Goal: Information Seeking & Learning: Learn about a topic

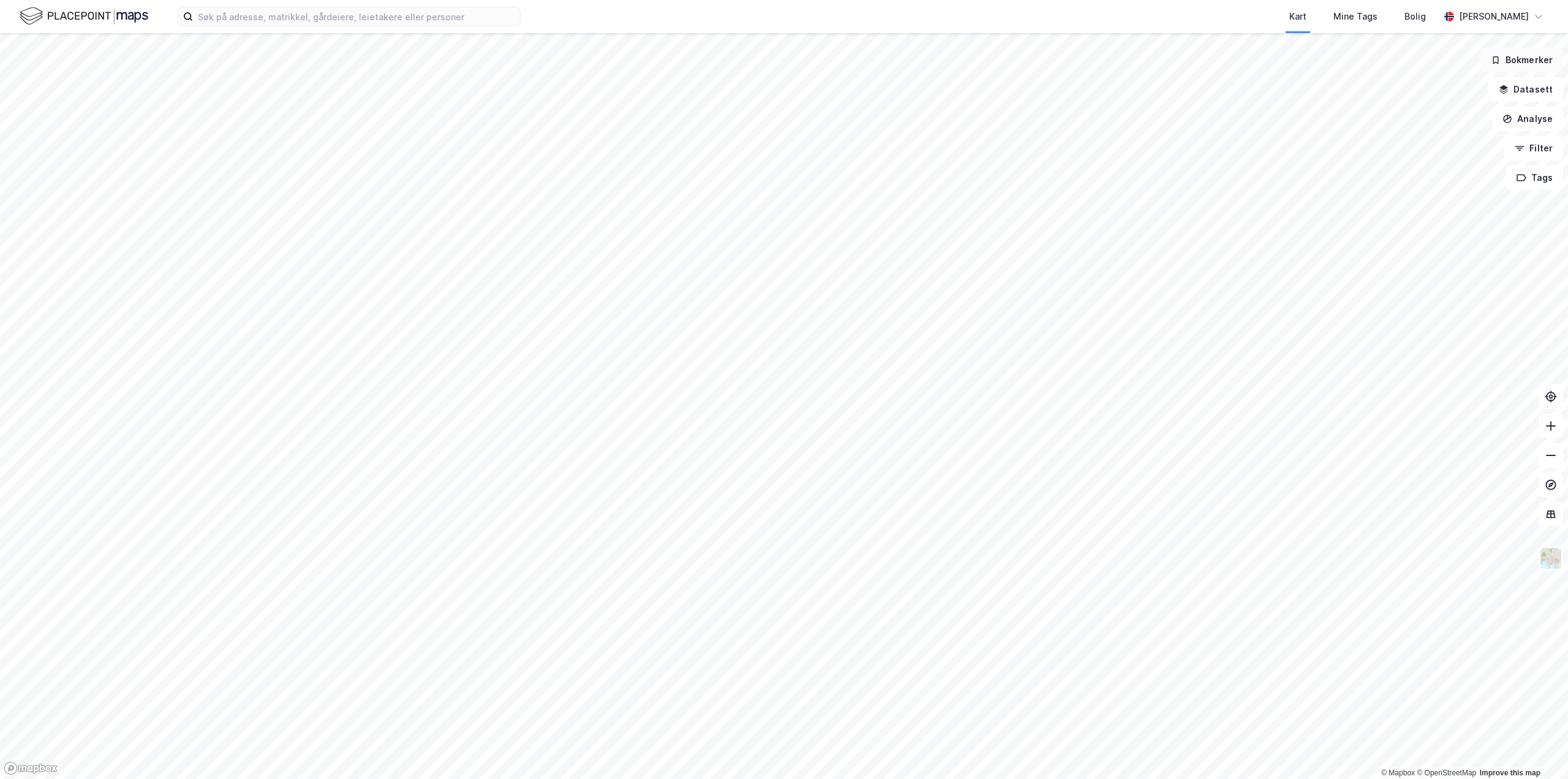
click at [1546, 58] on button "Bokmerker" at bounding box center [1522, 60] width 83 height 25
click at [1520, 89] on button "Datasett" at bounding box center [1526, 89] width 75 height 25
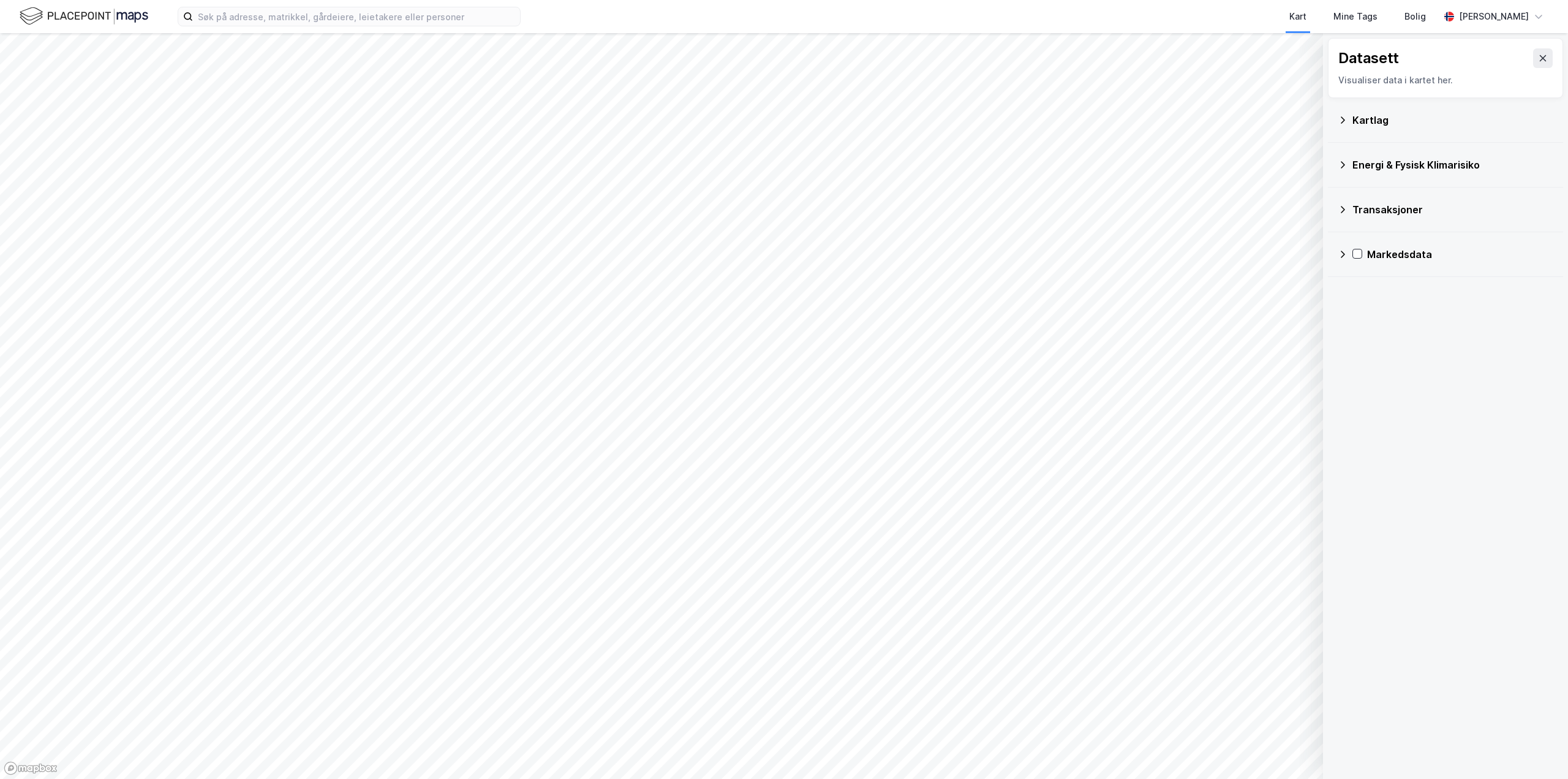
click at [1348, 118] on div "Kartlag" at bounding box center [1446, 119] width 216 height 29
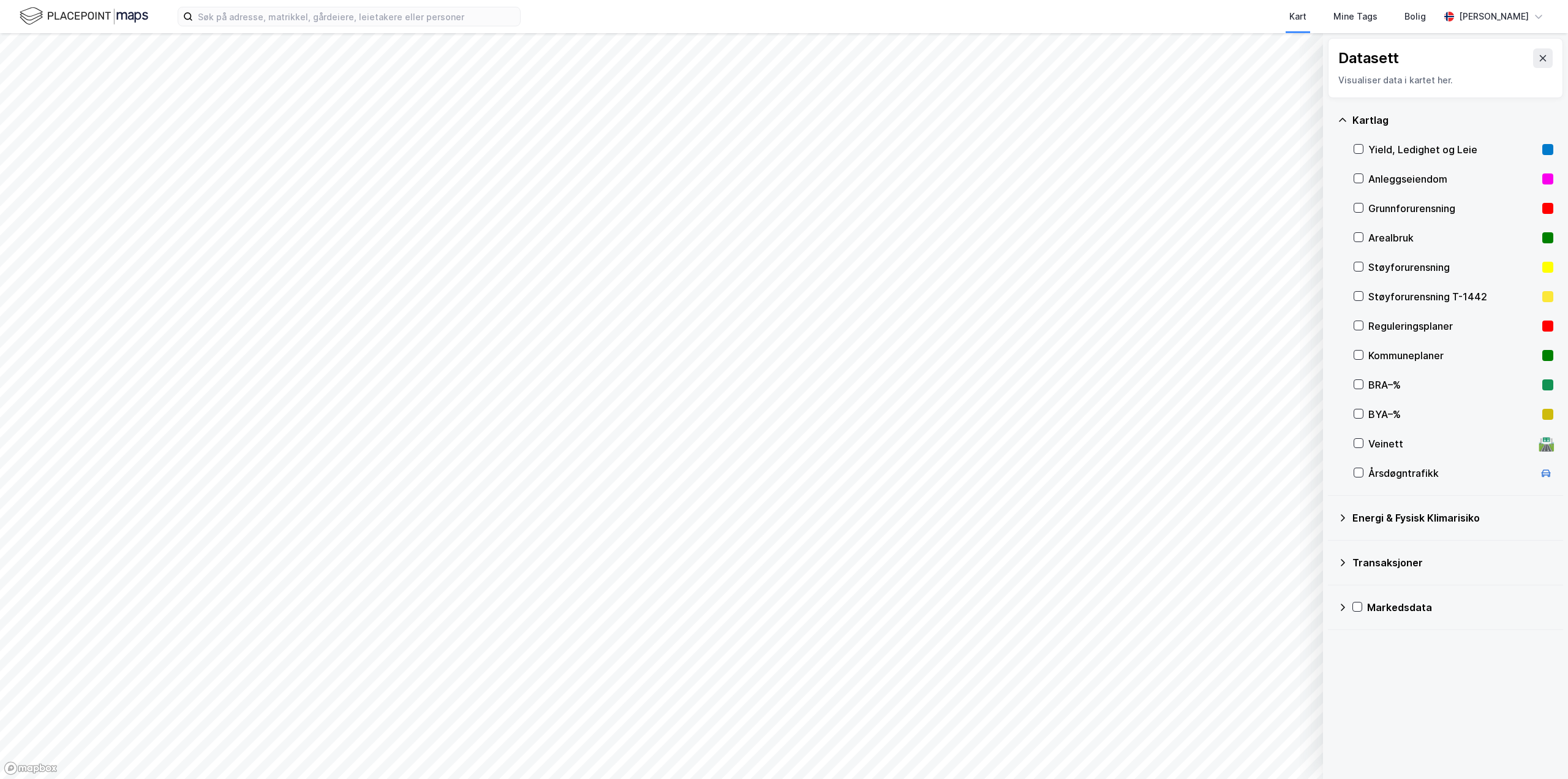
click at [1338, 562] on icon at bounding box center [1343, 562] width 10 height 10
click at [1378, 591] on div "Newsecs transaksjonsliste" at bounding box center [1454, 591] width 200 height 29
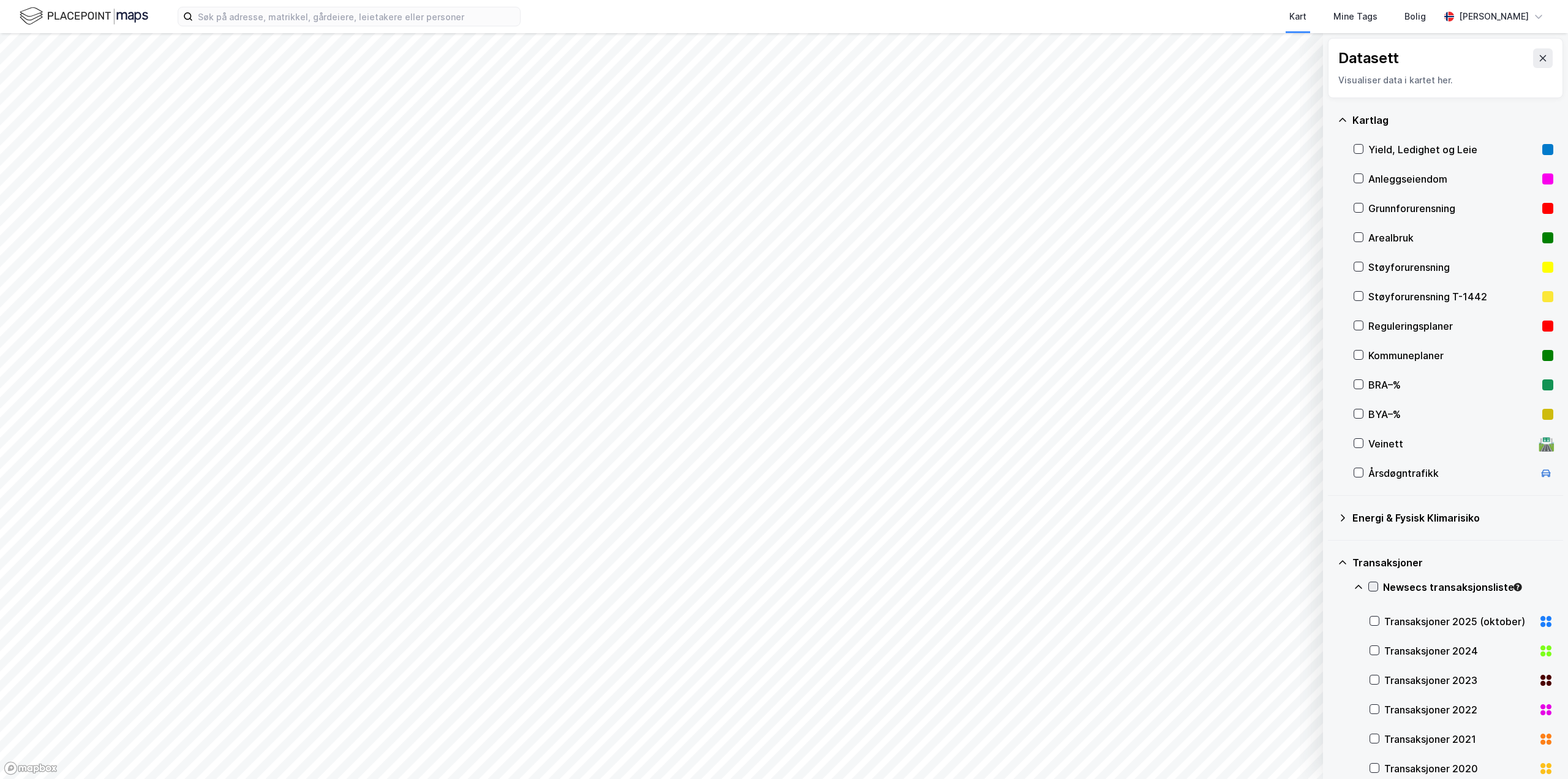
click at [1373, 587] on icon at bounding box center [1373, 586] width 8 height 8
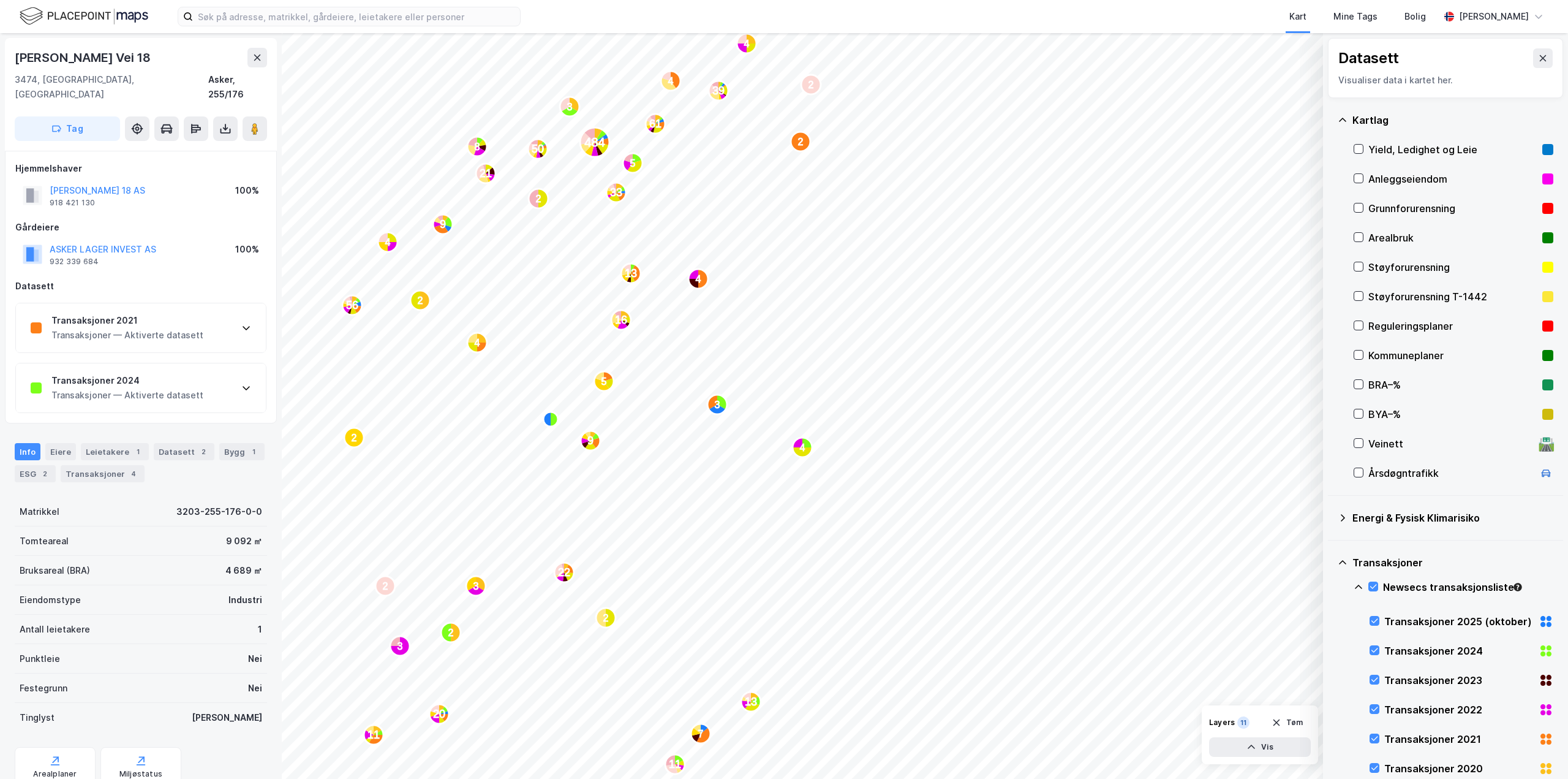
click at [238, 371] on div "Transaksjoner 2024 Transaksjoner — Aktiverte datasett" at bounding box center [140, 388] width 250 height 49
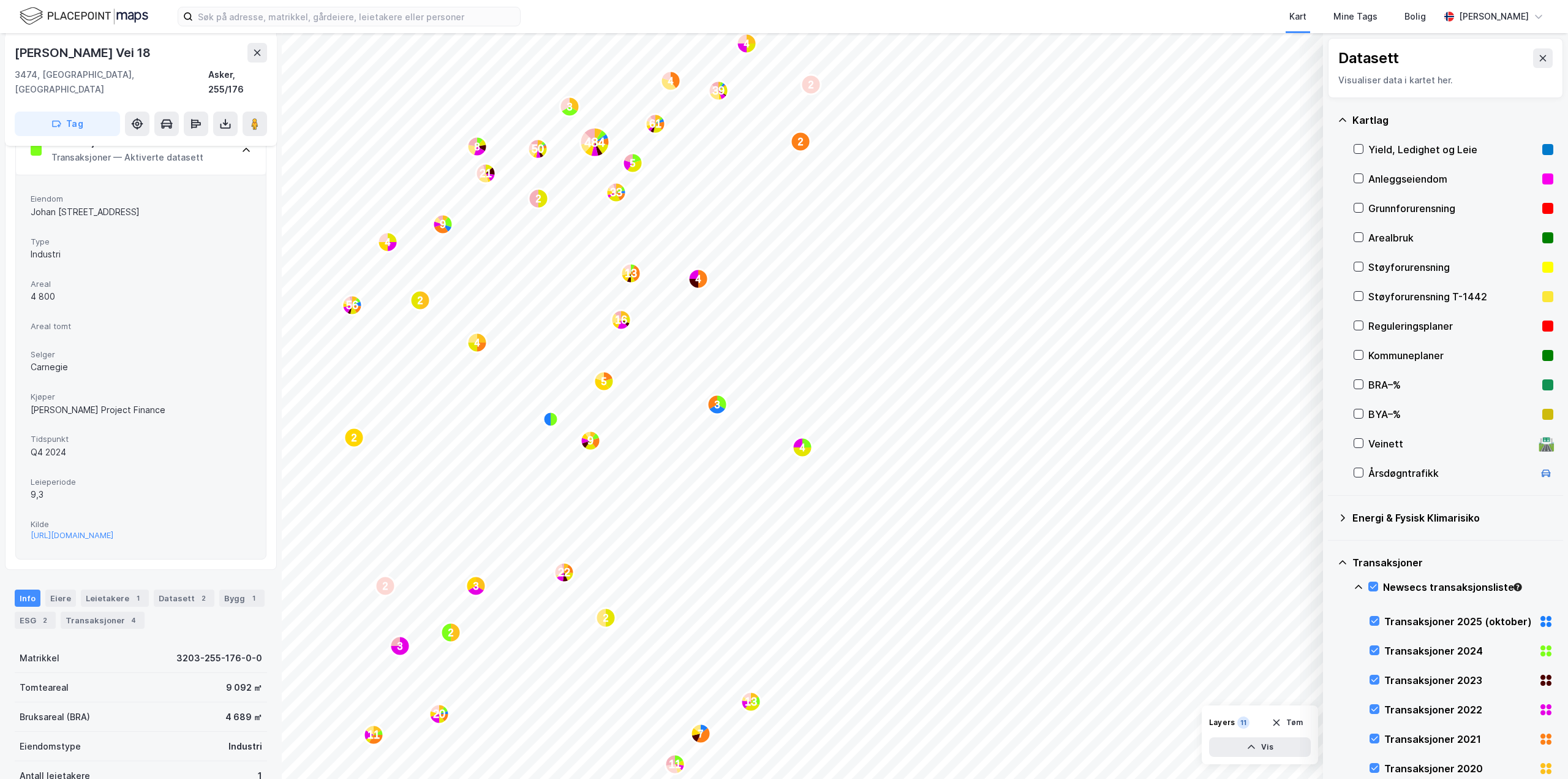
scroll to position [306, 0]
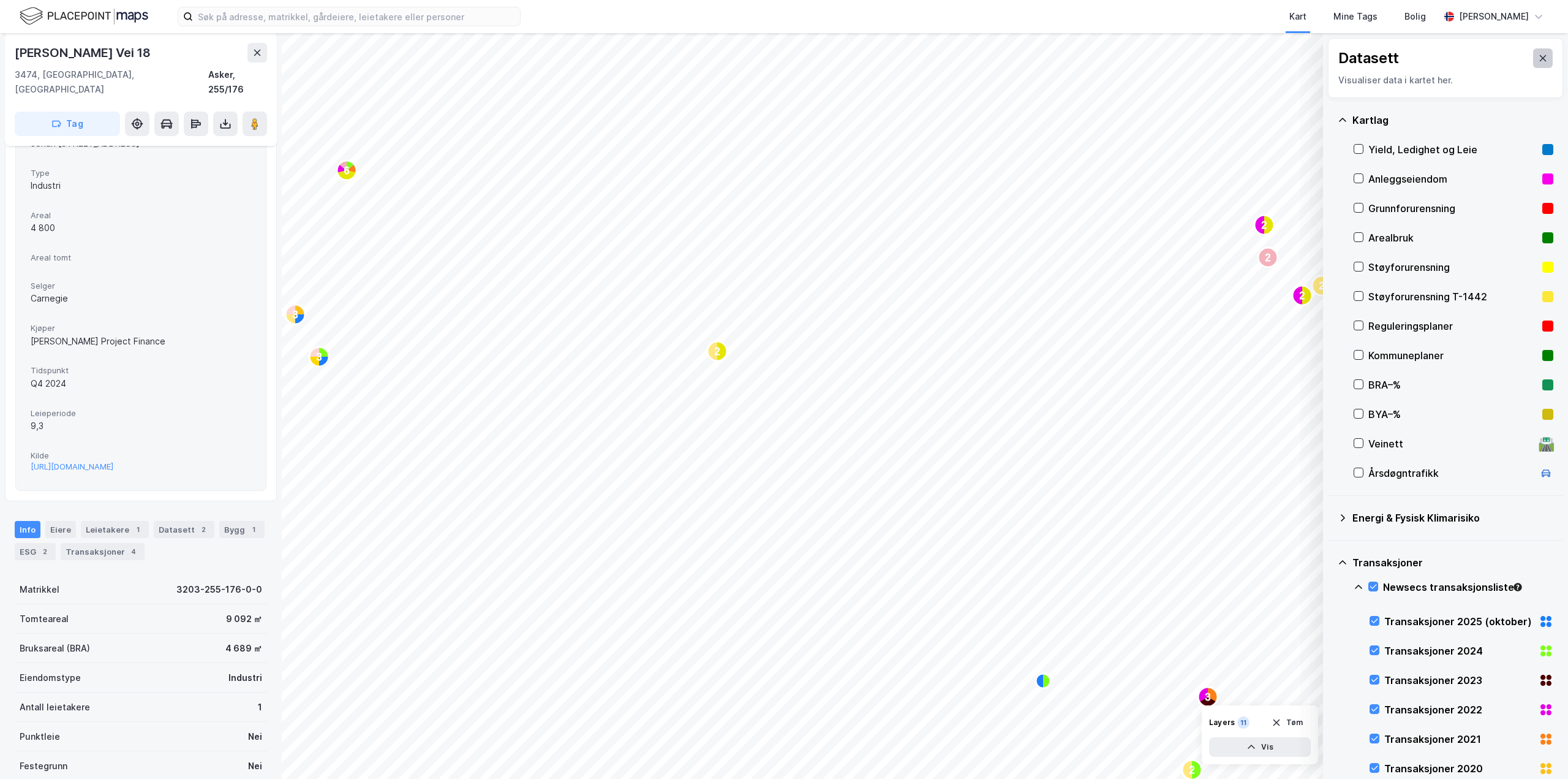
click at [1538, 55] on icon at bounding box center [1542, 58] width 10 height 10
